Goal: Information Seeking & Learning: Learn about a topic

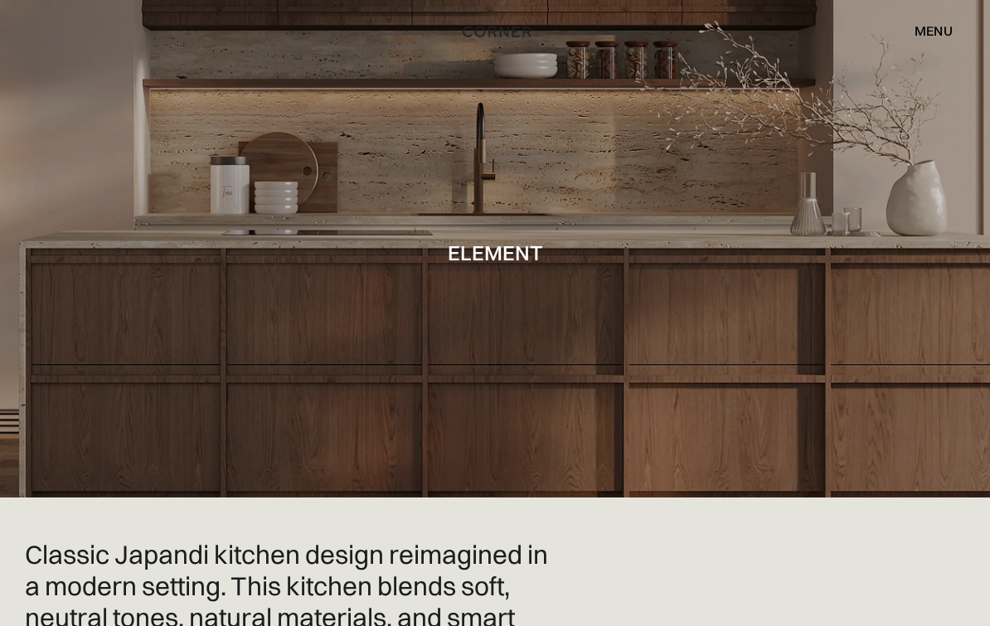
click at [518, 33] on img "home" at bounding box center [497, 32] width 68 height 22
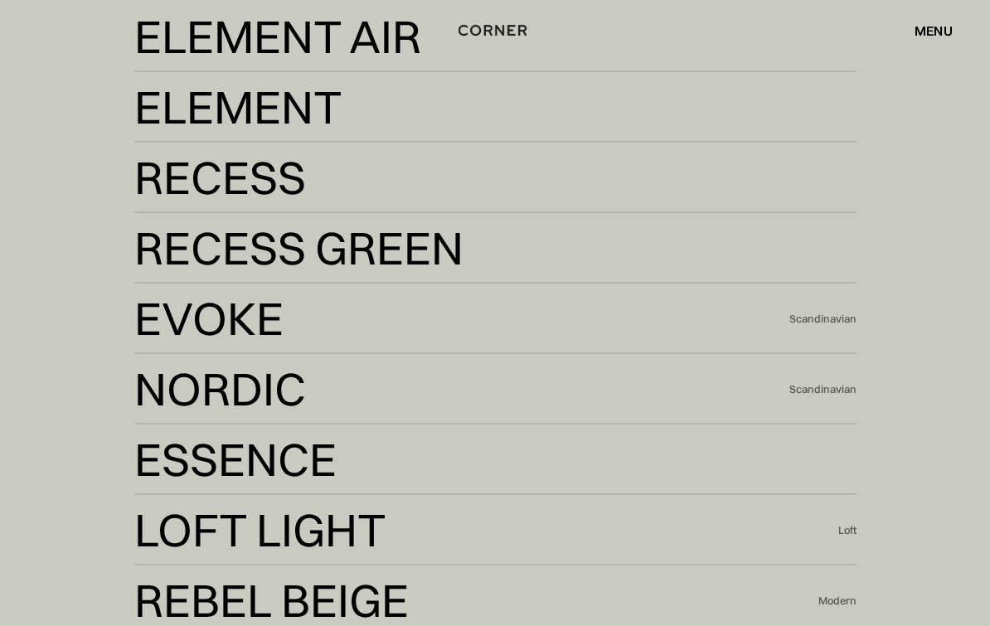
scroll to position [3234, 0]
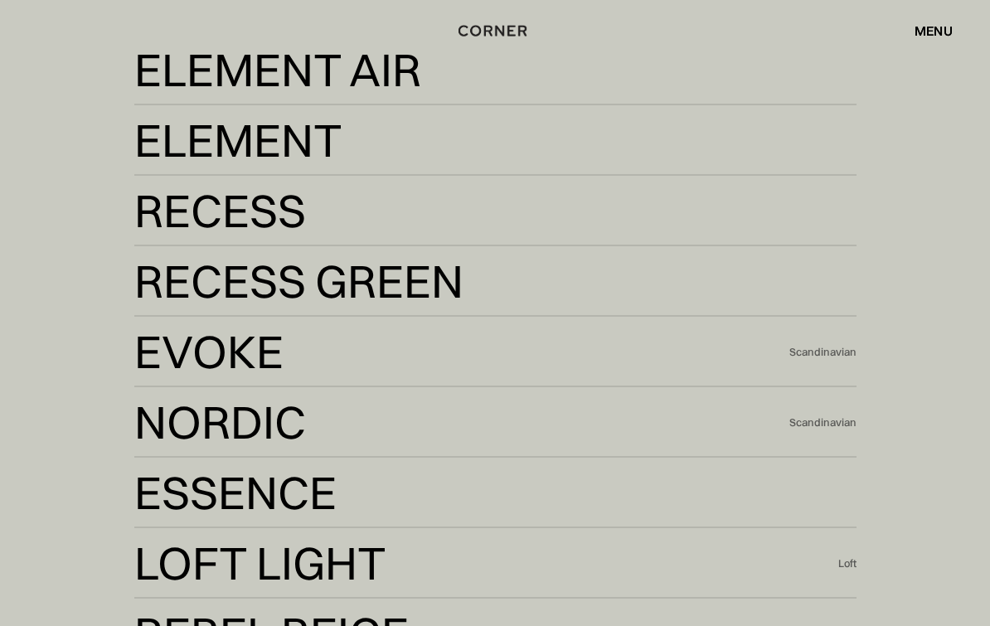
click at [360, 129] on div "Element Air" at bounding box center [269, 110] width 271 height 40
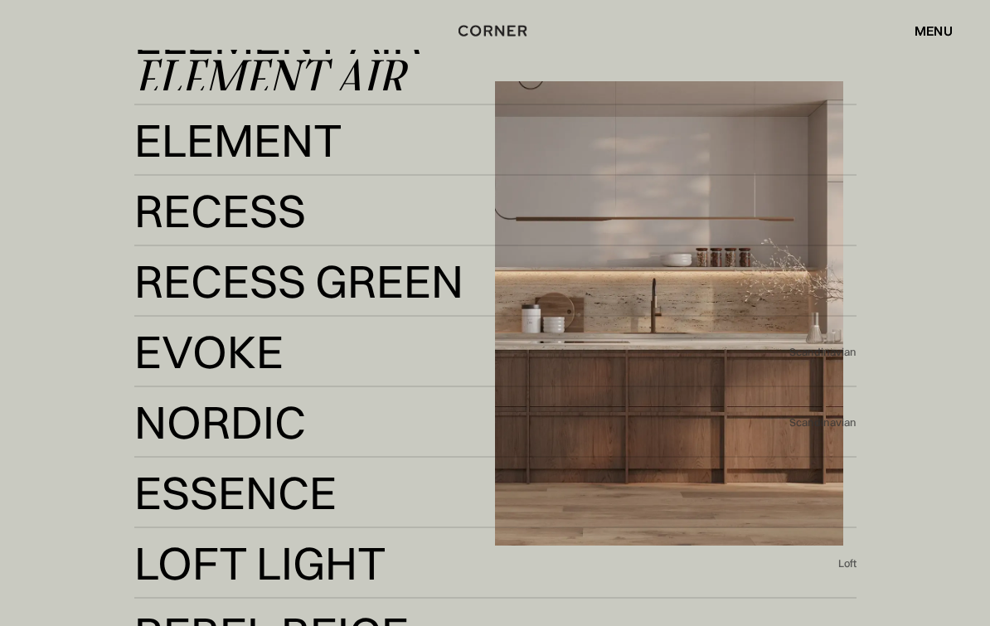
scroll to position [3264, 0]
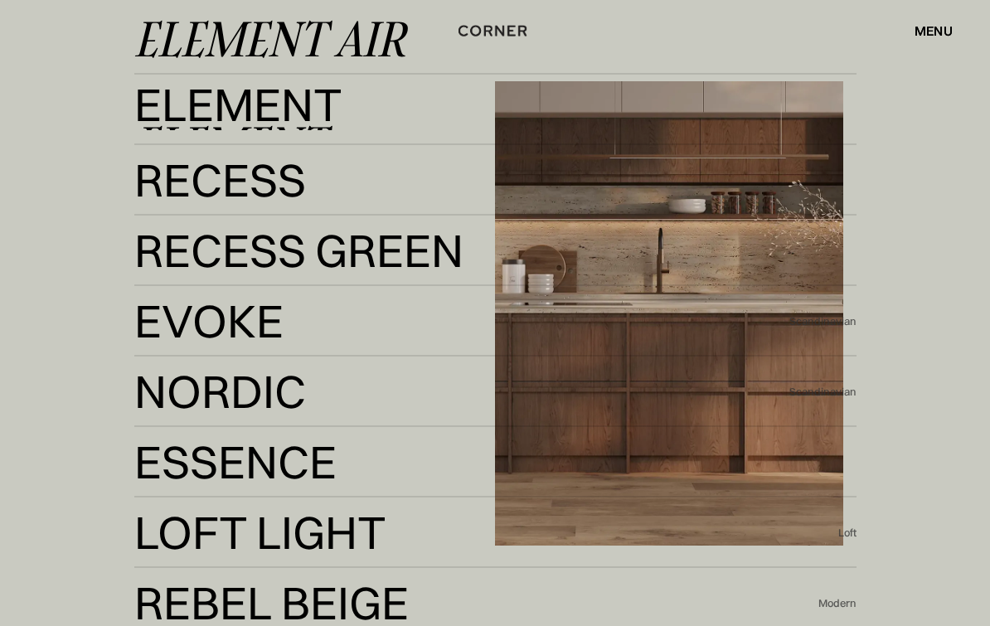
click at [164, 164] on div "Element" at bounding box center [229, 144] width 191 height 40
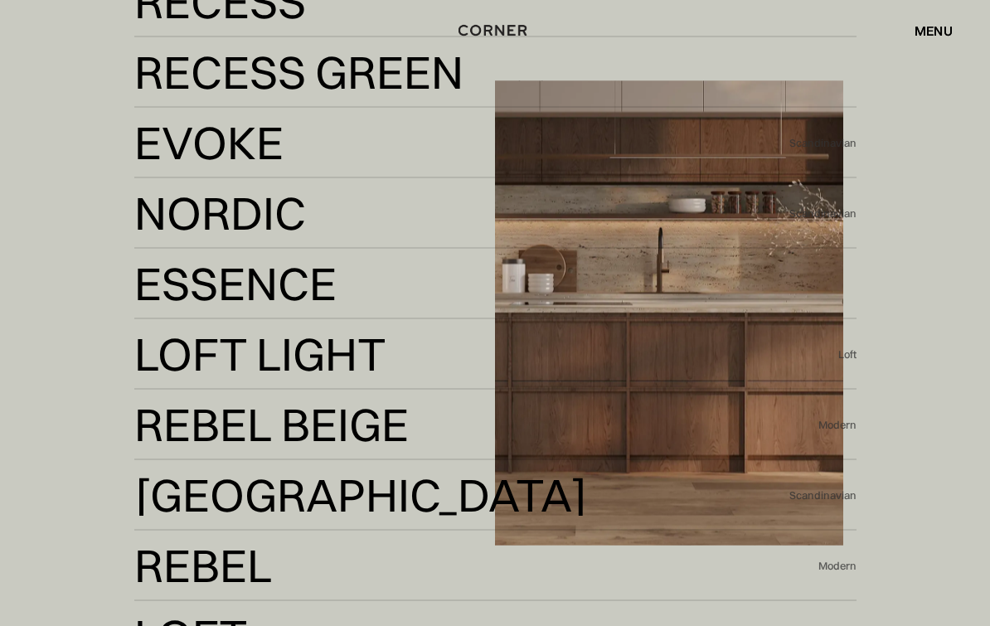
scroll to position [3443, 0]
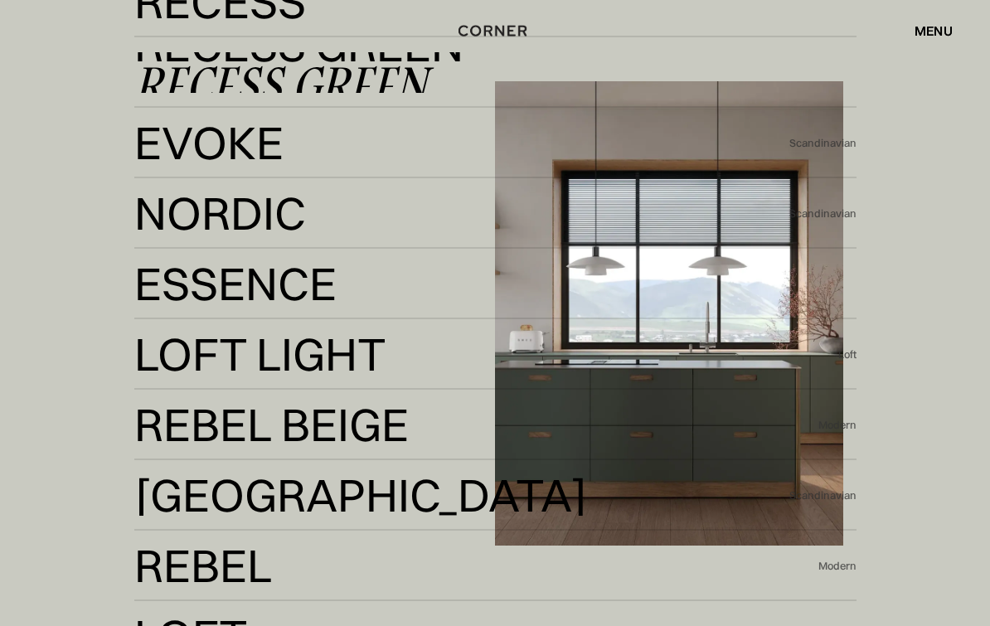
click at [187, 104] on div "Recess Green" at bounding box center [280, 84] width 293 height 40
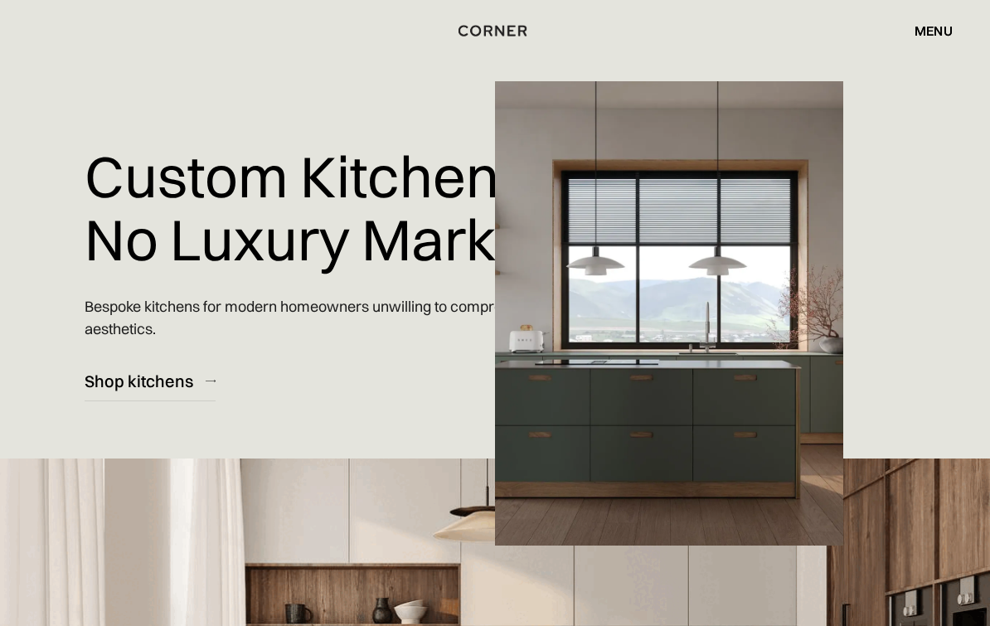
scroll to position [3473, 0]
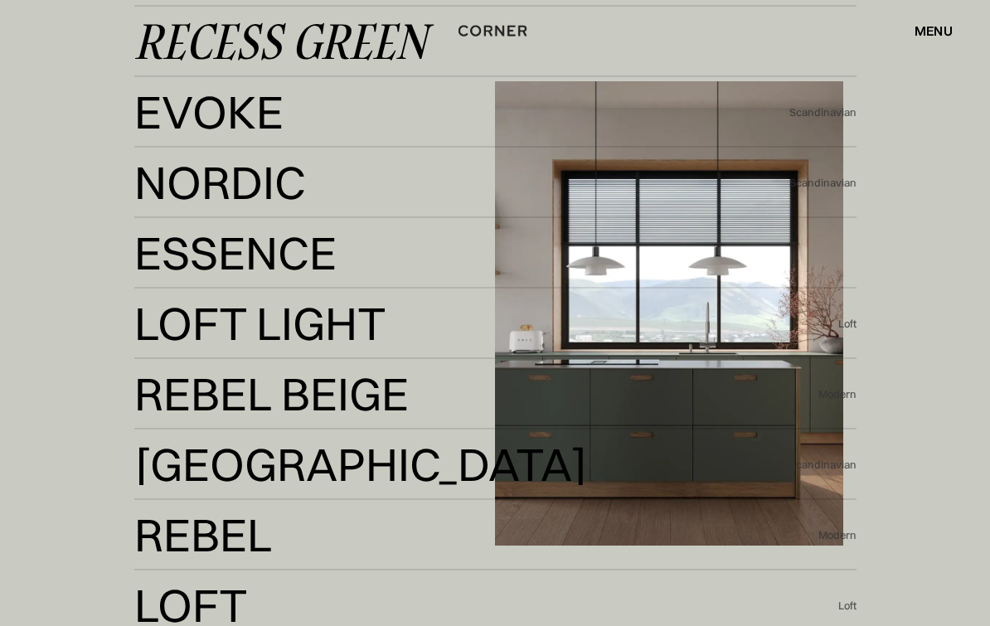
click at [168, 172] on div "Evoke" at bounding box center [201, 152] width 134 height 40
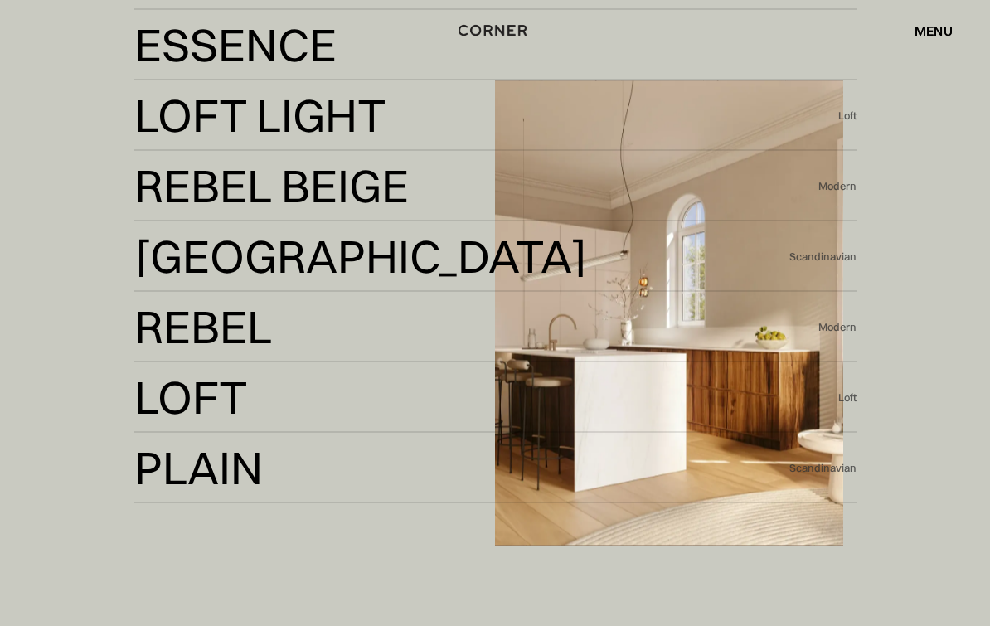
scroll to position [3681, 0]
click at [175, 104] on div "Essence" at bounding box center [221, 85] width 174 height 40
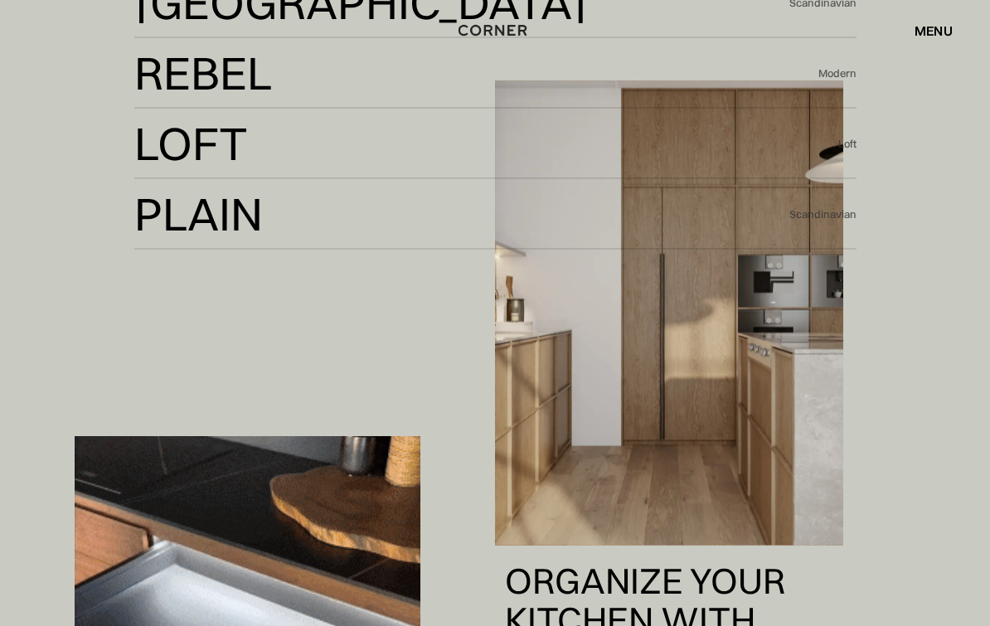
scroll to position [3934, 0]
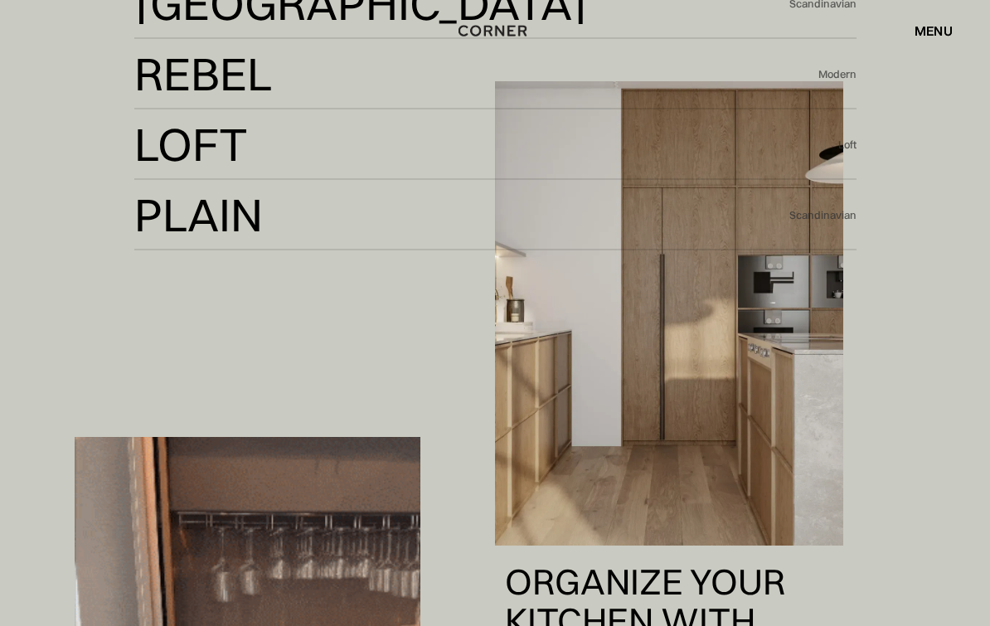
click at [186, 134] on div "Rebel" at bounding box center [196, 114] width 124 height 40
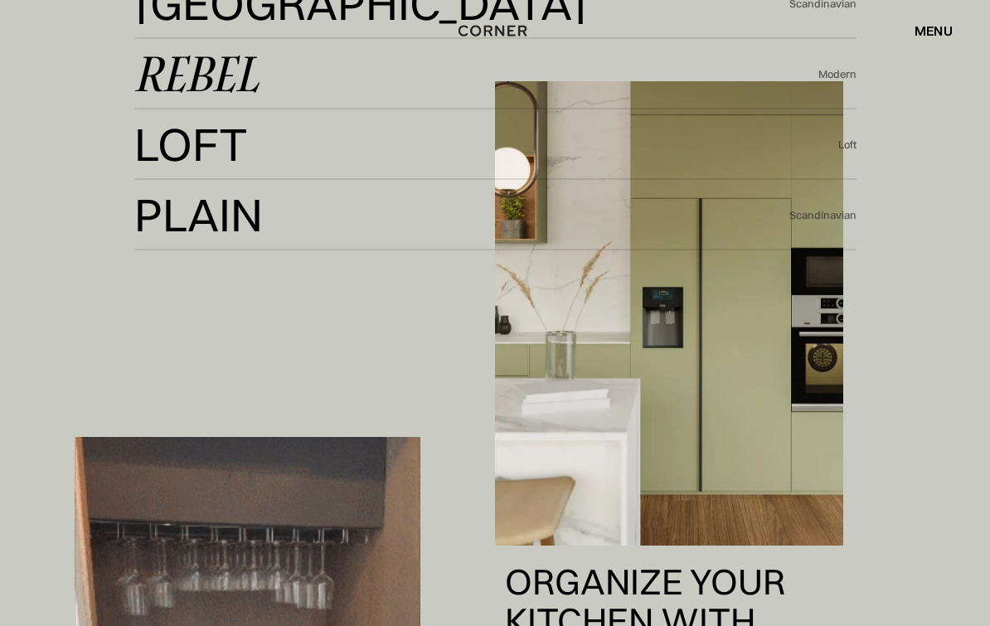
scroll to position [3965, 0]
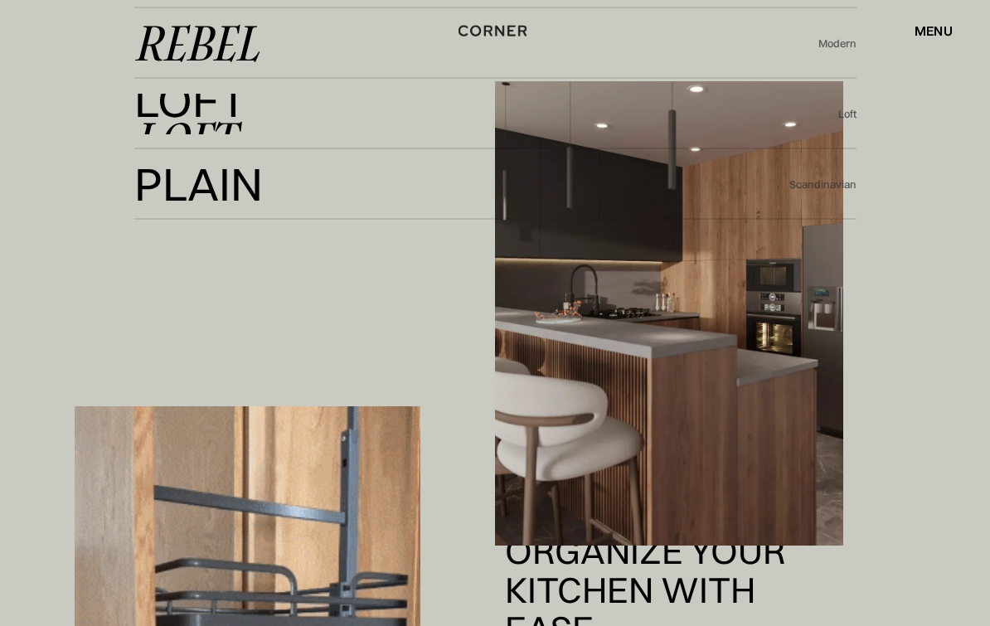
click at [172, 160] on div "Loft" at bounding box center [184, 140] width 100 height 40
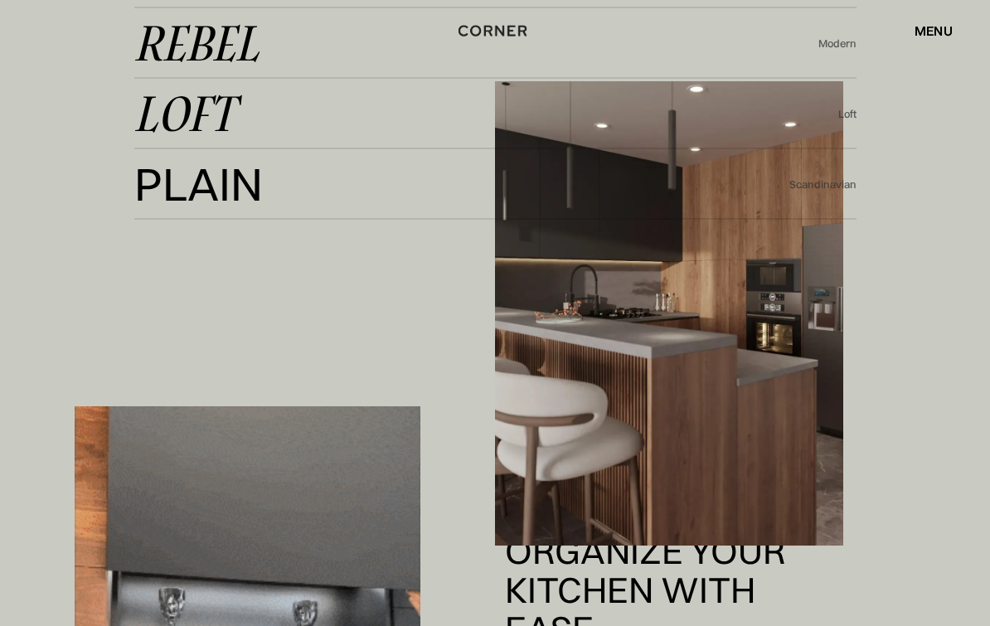
click at [191, 244] on div "Plain" at bounding box center [195, 224] width 122 height 40
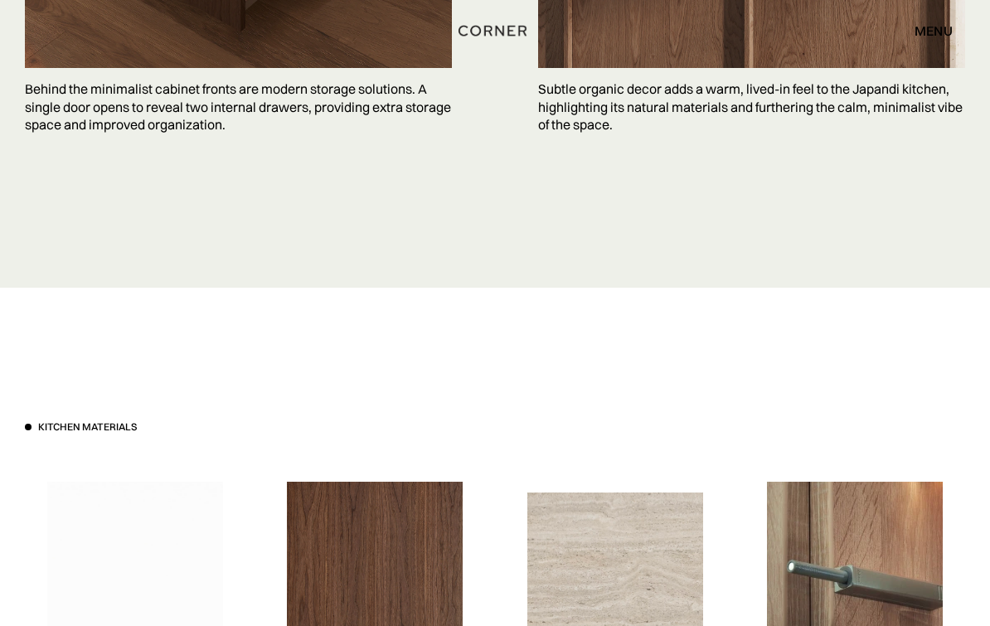
scroll to position [4448, 0]
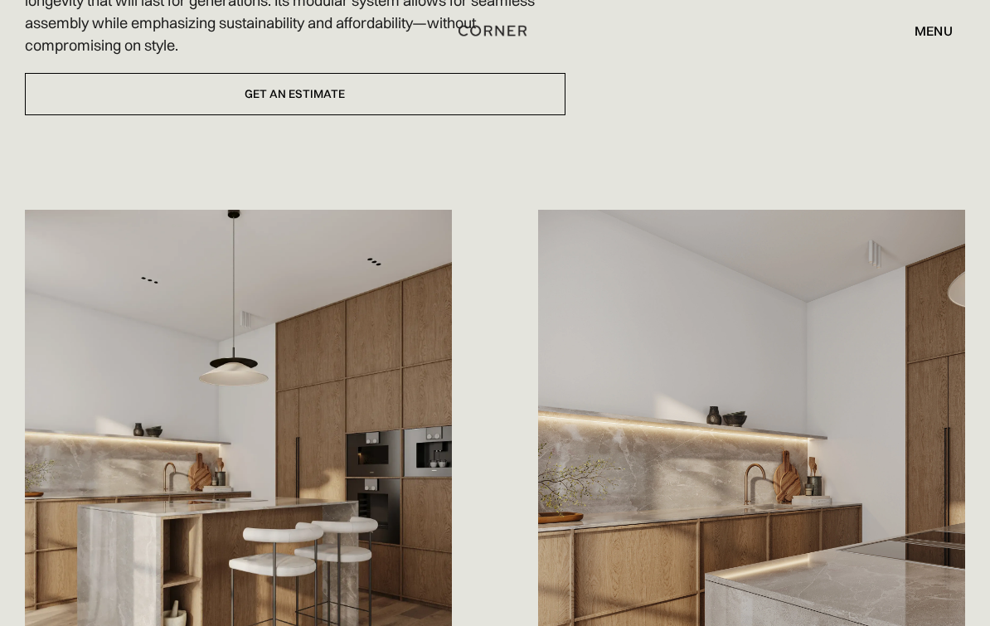
scroll to position [700, 0]
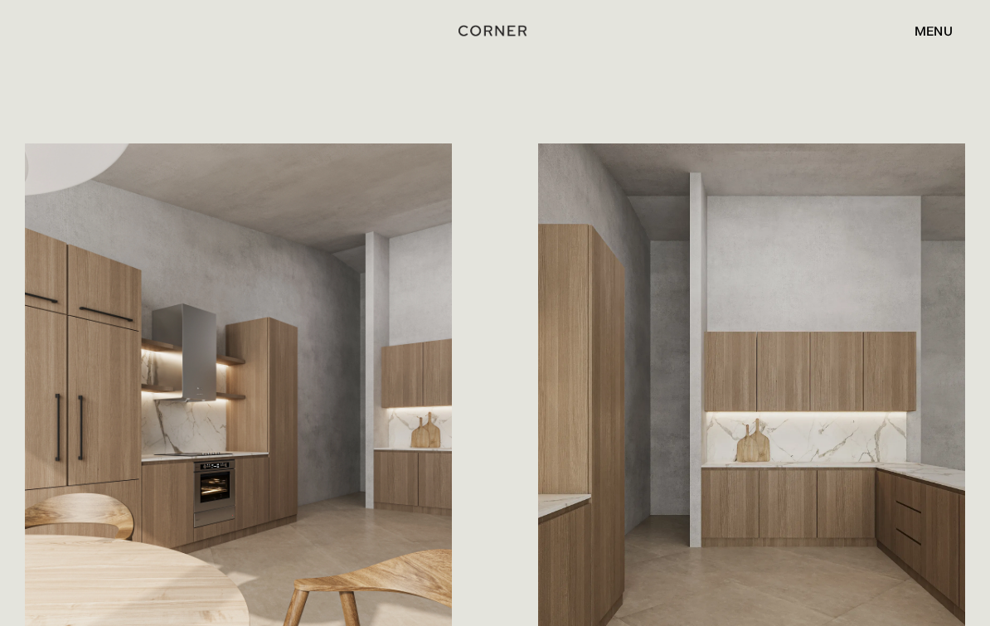
scroll to position [1488, 0]
